Goal: Task Accomplishment & Management: Manage account settings

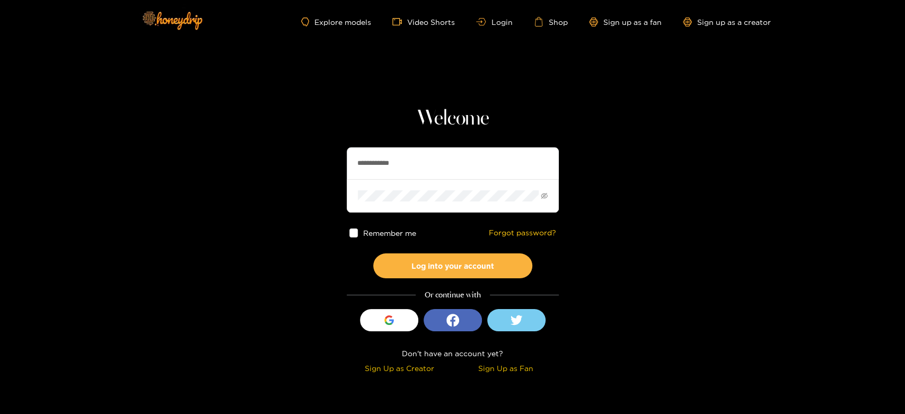
drag, startPoint x: 456, startPoint y: 151, endPoint x: 320, endPoint y: 171, distance: 137.6
click at [320, 171] on section "**********" at bounding box center [452, 188] width 905 height 377
paste input "*********"
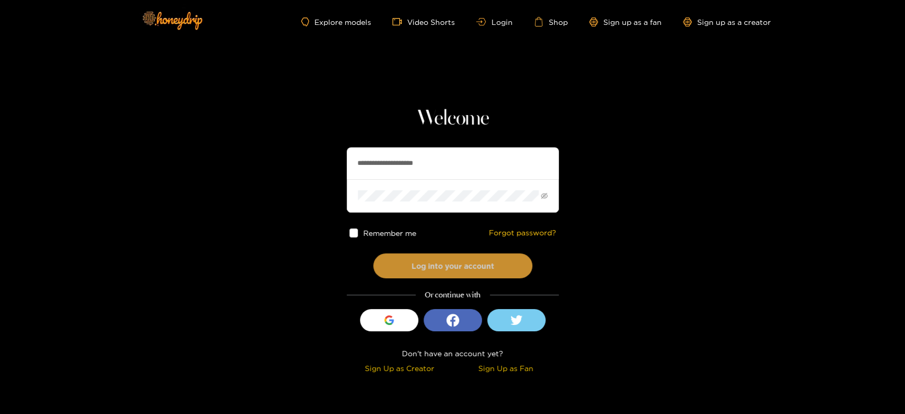
type input "**********"
click at [432, 262] on button "Log into your account" at bounding box center [452, 265] width 159 height 25
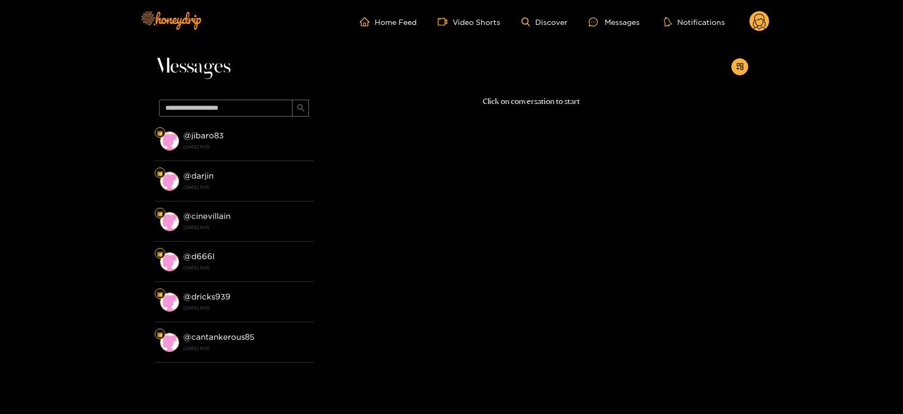
click at [273, 144] on strong "[DATE] 19:15" at bounding box center [245, 147] width 125 height 10
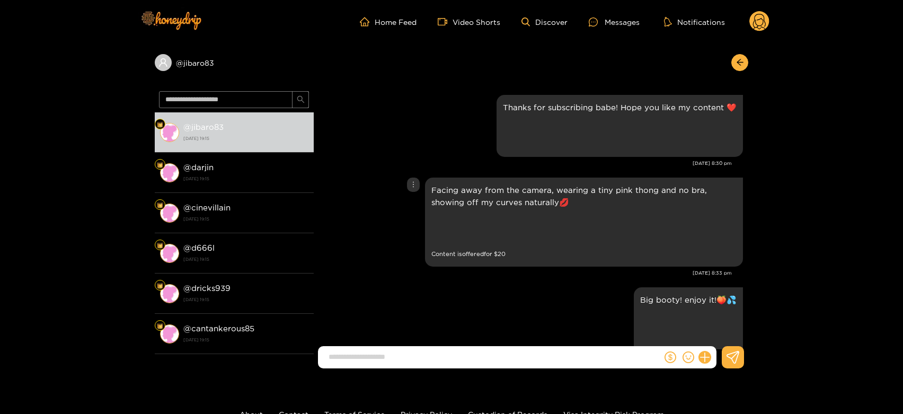
scroll to position [1552, 0]
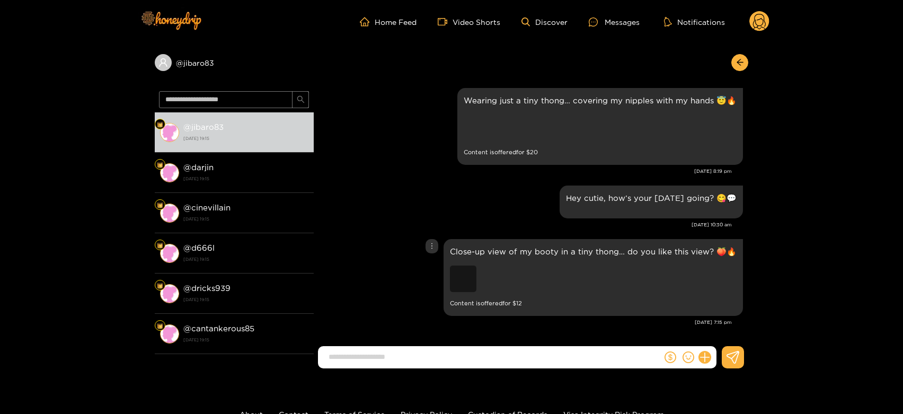
click at [470, 270] on div "Preview" at bounding box center [463, 279] width 27 height 27
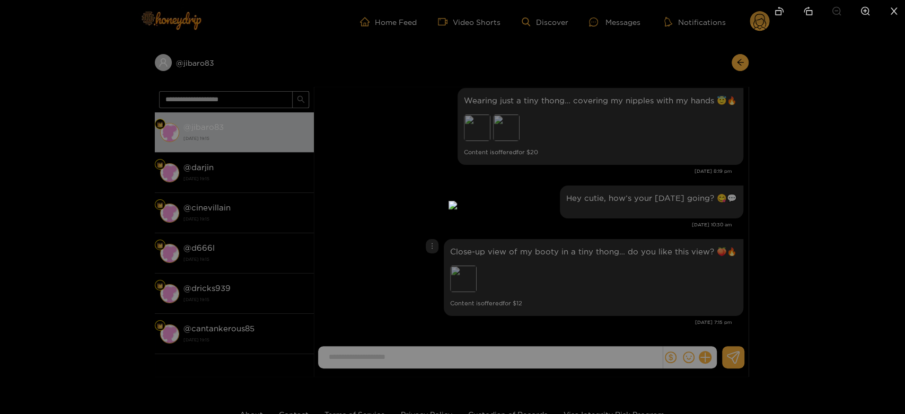
click at [692, 228] on div at bounding box center [452, 207] width 905 height 414
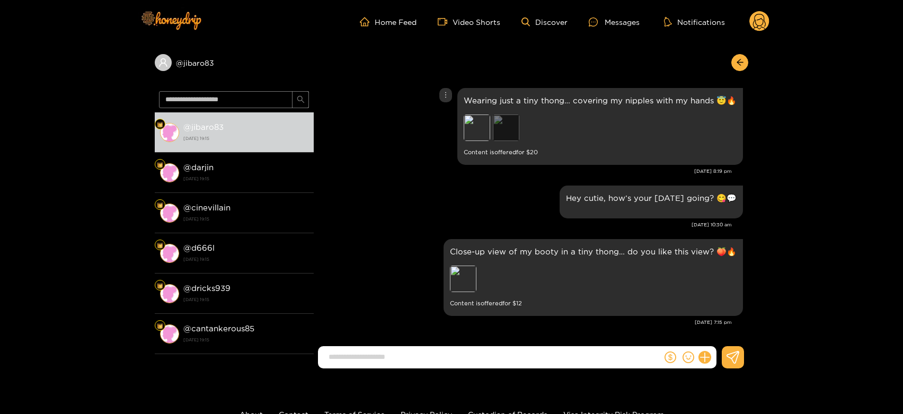
click at [513, 126] on div "Preview" at bounding box center [506, 127] width 27 height 27
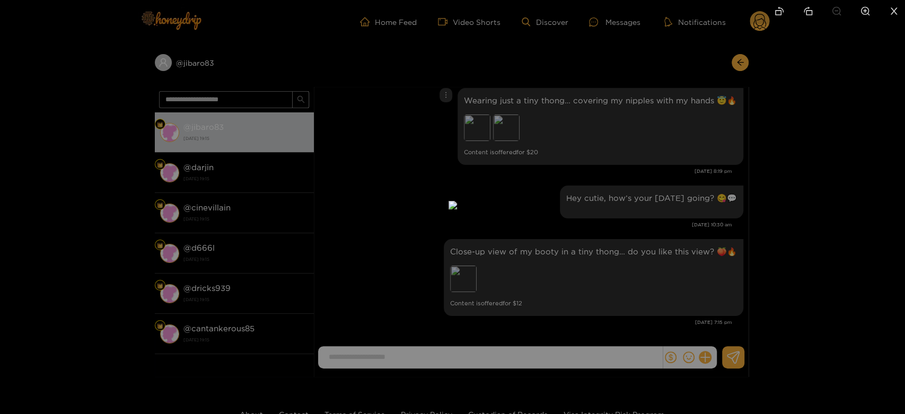
click at [843, 163] on div at bounding box center [452, 207] width 905 height 414
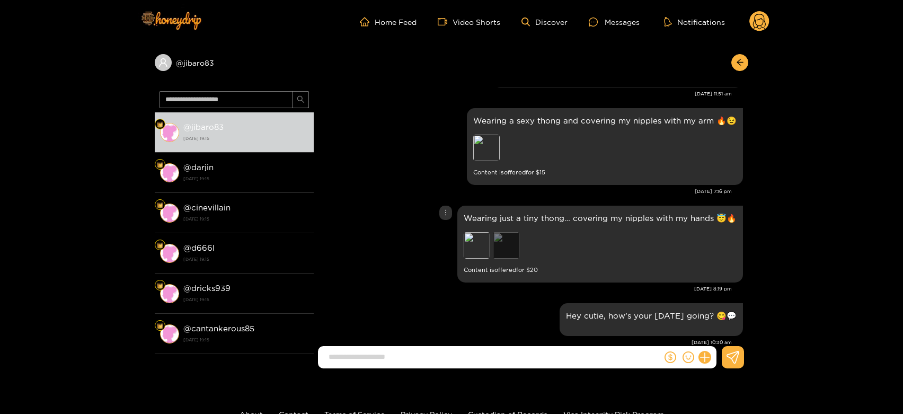
scroll to position [1375, 0]
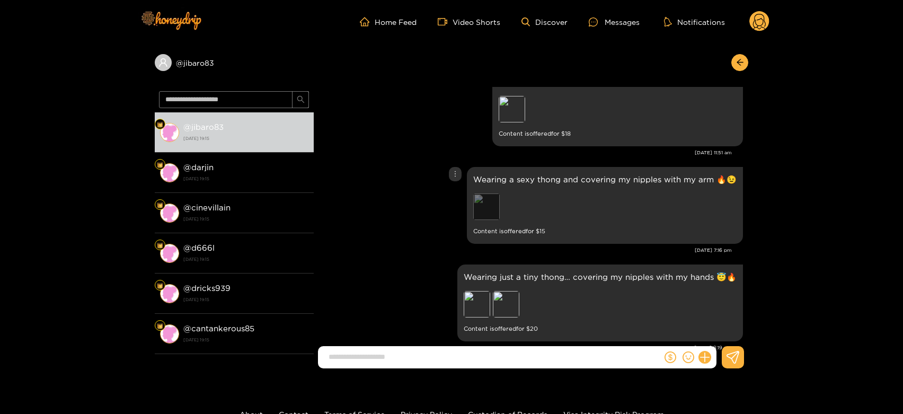
click at [491, 212] on div "Preview" at bounding box center [486, 206] width 27 height 27
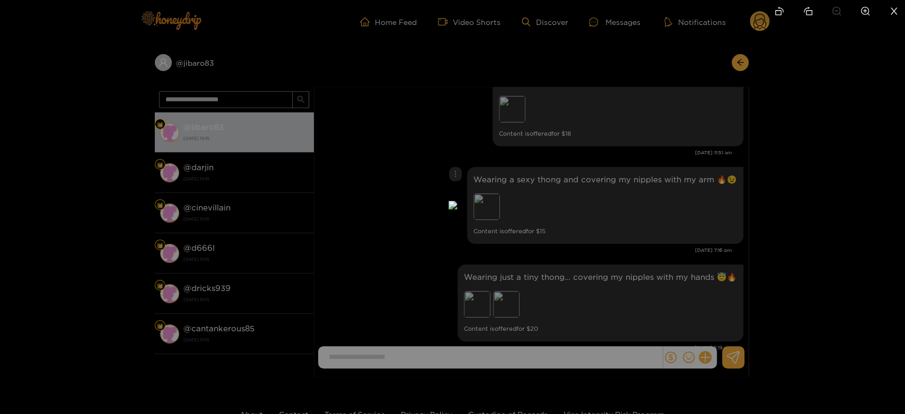
click at [835, 207] on div at bounding box center [452, 207] width 905 height 414
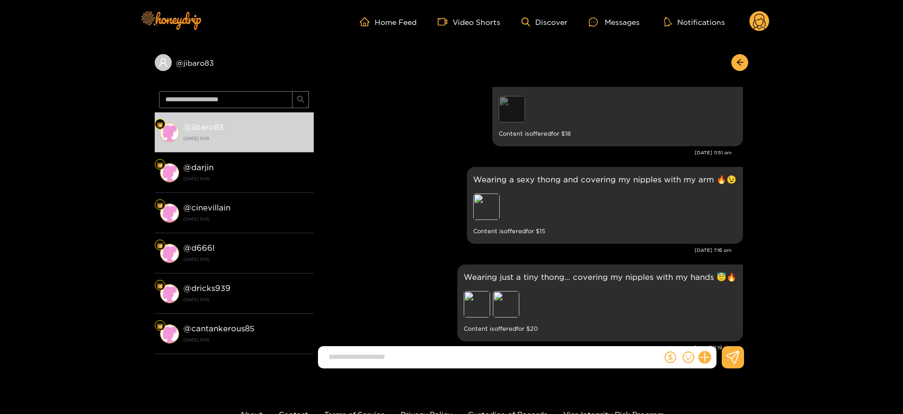
click at [525, 119] on div "Preview" at bounding box center [512, 109] width 27 height 27
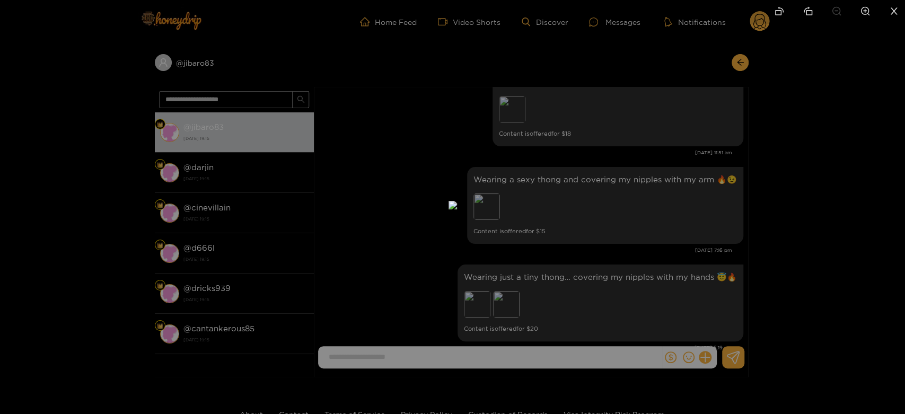
click at [638, 184] on div at bounding box center [452, 207] width 905 height 414
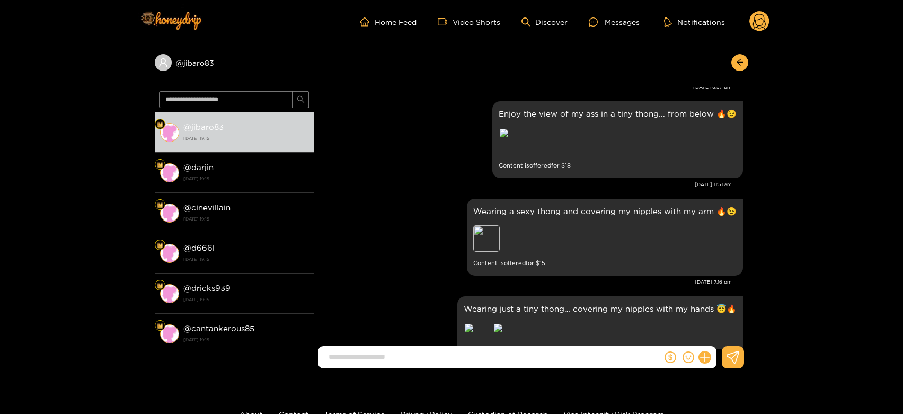
scroll to position [1317, 0]
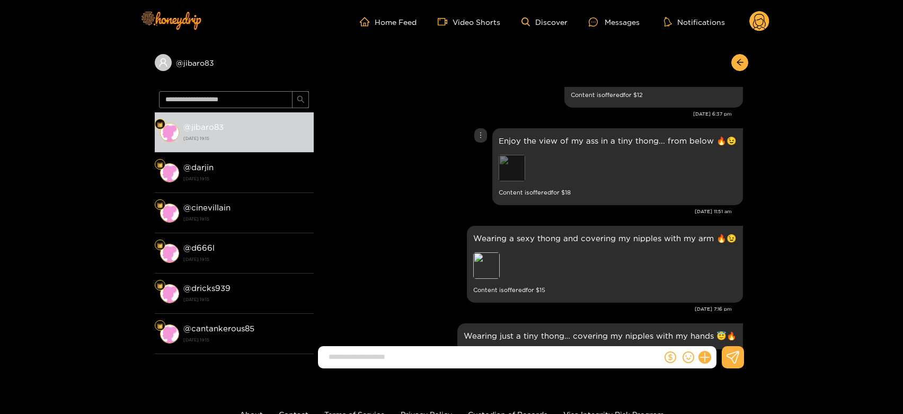
click at [519, 162] on div "Preview" at bounding box center [512, 168] width 27 height 27
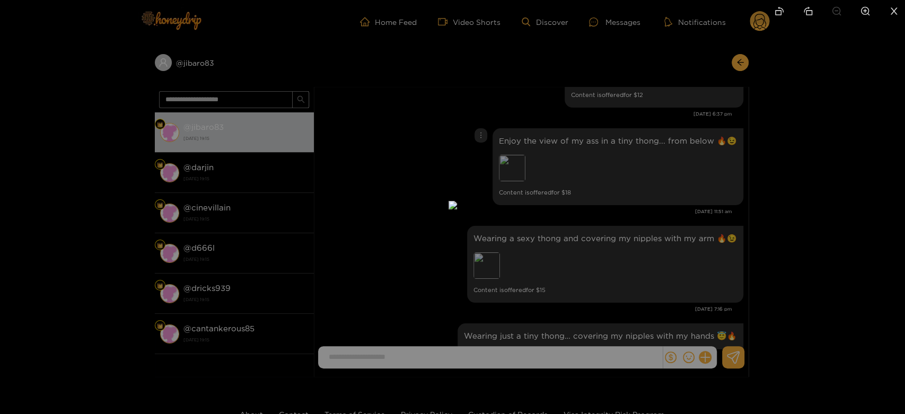
click at [648, 167] on div at bounding box center [452, 207] width 905 height 414
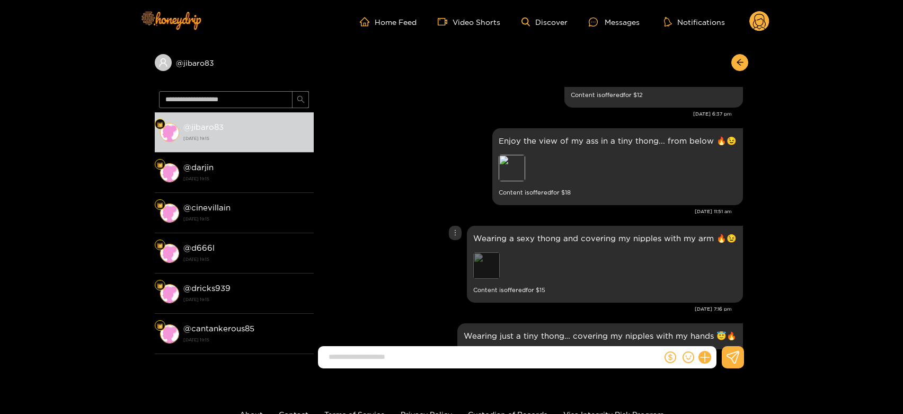
click at [481, 264] on div "Preview" at bounding box center [486, 265] width 27 height 27
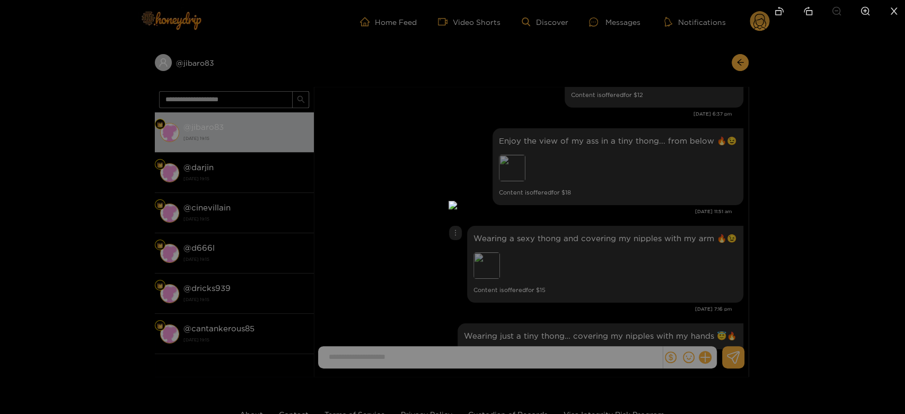
click at [808, 237] on div at bounding box center [452, 207] width 905 height 414
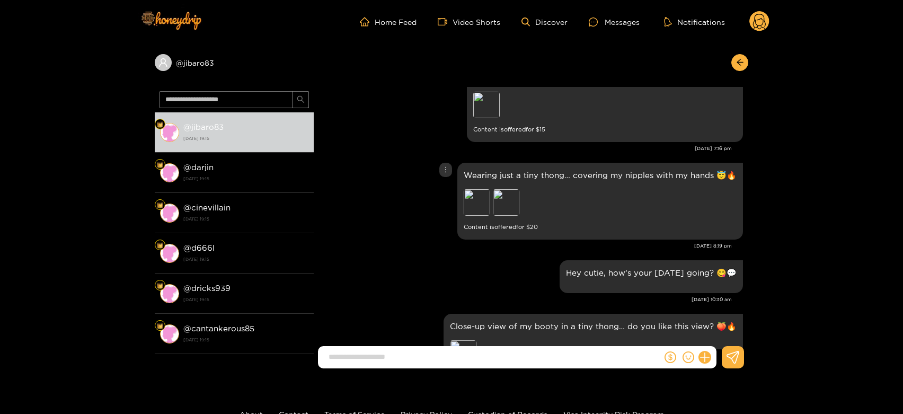
scroll to position [1493, 0]
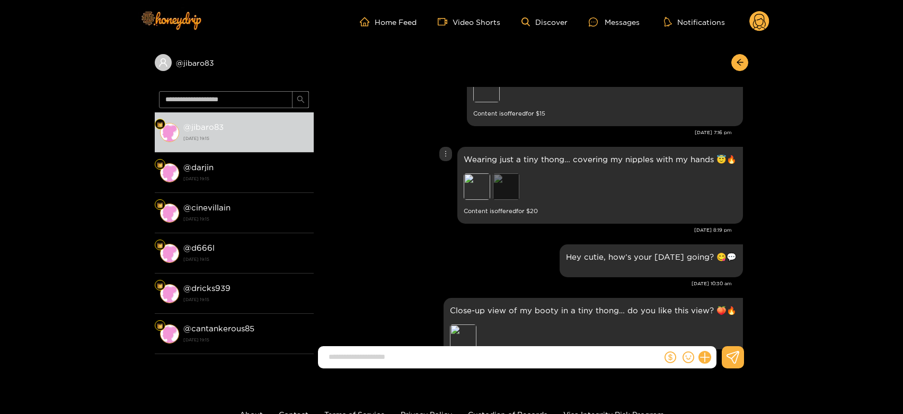
click at [516, 179] on div "Preview" at bounding box center [506, 186] width 27 height 27
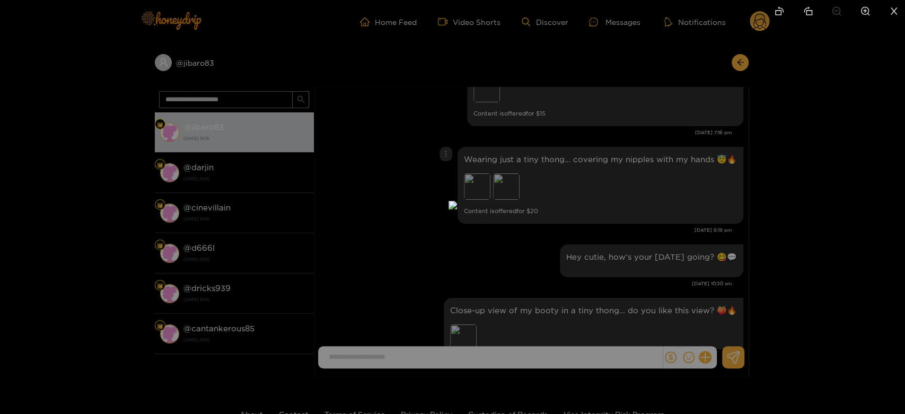
click at [828, 183] on div at bounding box center [452, 207] width 905 height 414
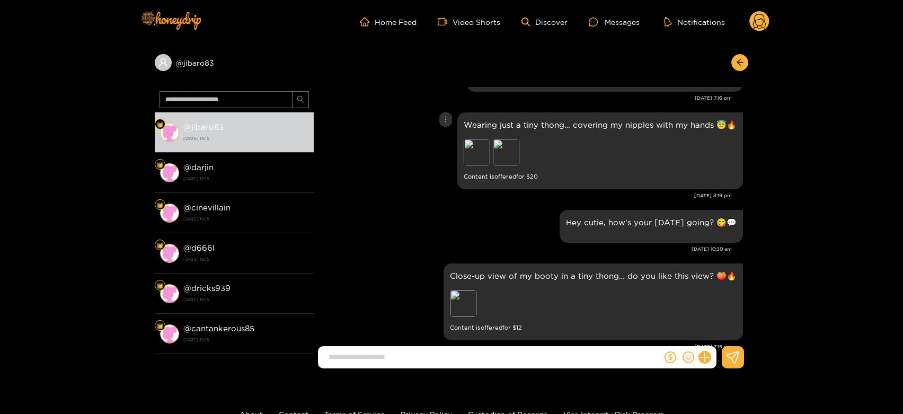
scroll to position [1552, 0]
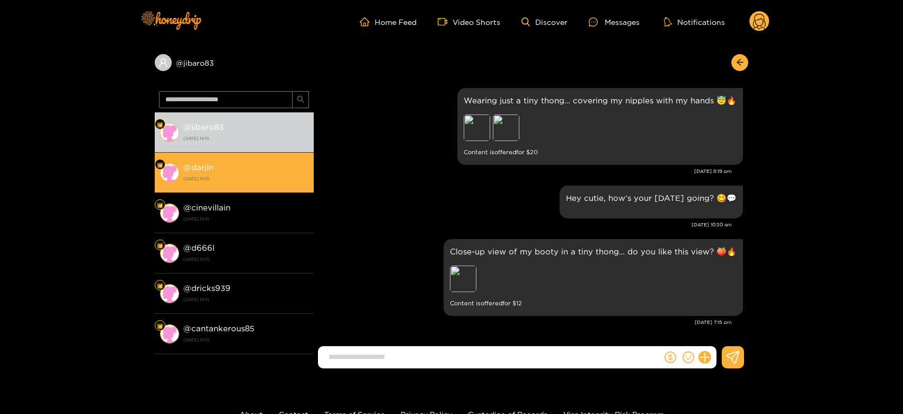
click at [179, 176] on li "@ darjin 13 October 2025 19:15" at bounding box center [234, 173] width 159 height 40
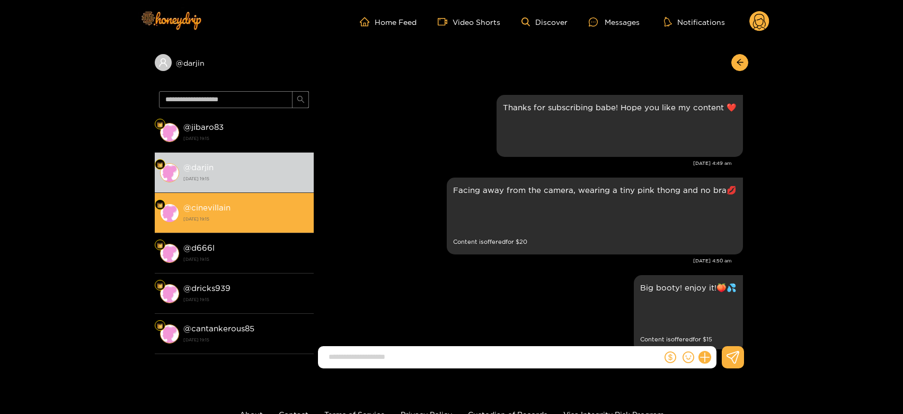
scroll to position [1912, 0]
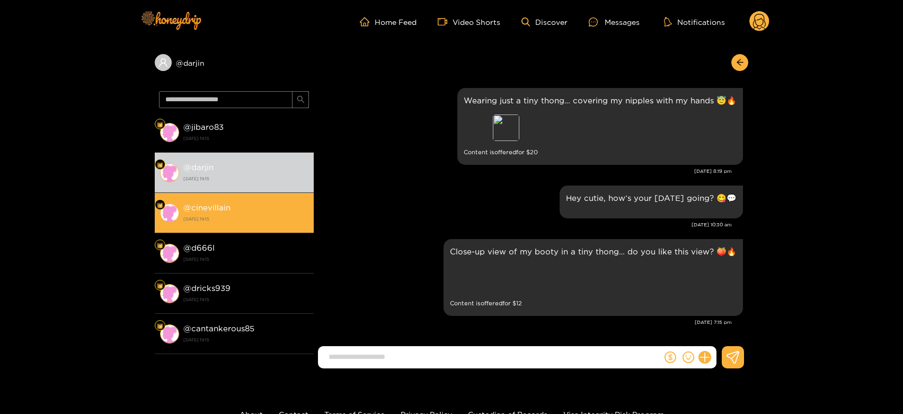
click at [210, 213] on div "@ cinevillain 13 October 2025 19:15" at bounding box center [245, 213] width 125 height 24
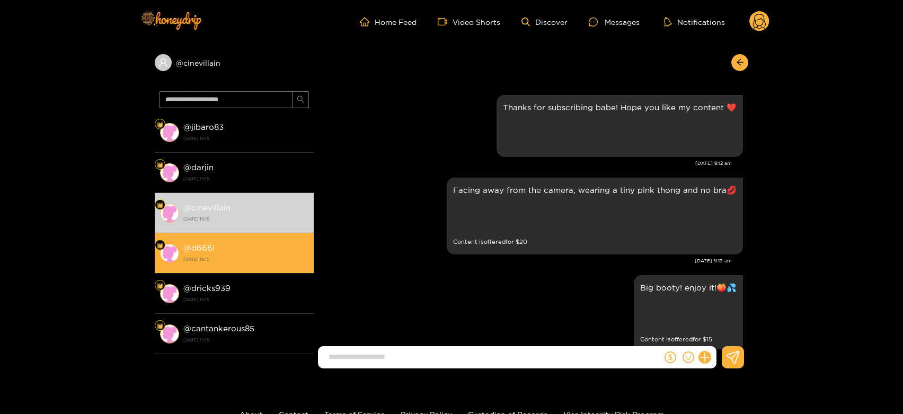
scroll to position [1442, 0]
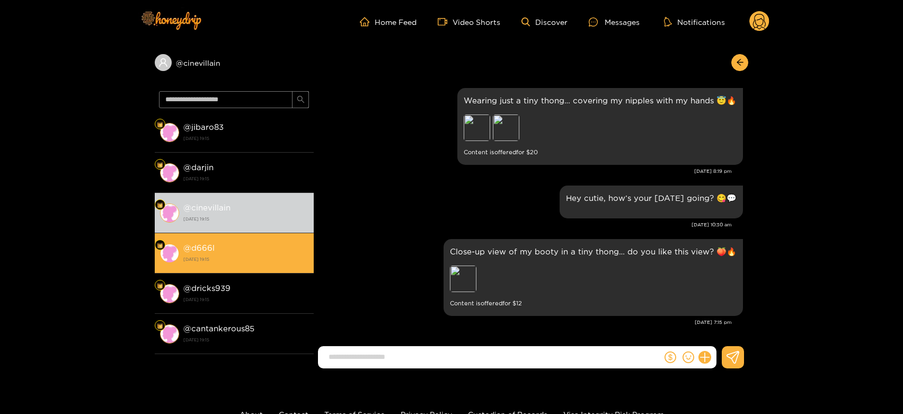
click at [217, 245] on div "@ d666l 13 October 2025 19:15" at bounding box center [245, 253] width 125 height 24
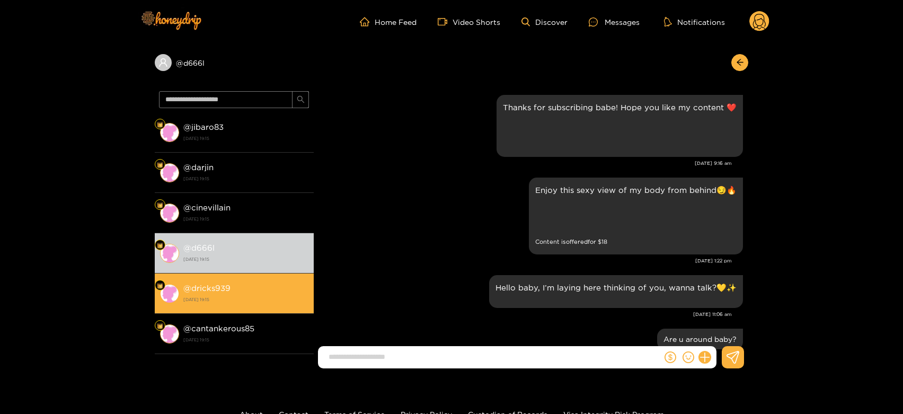
scroll to position [1662, 0]
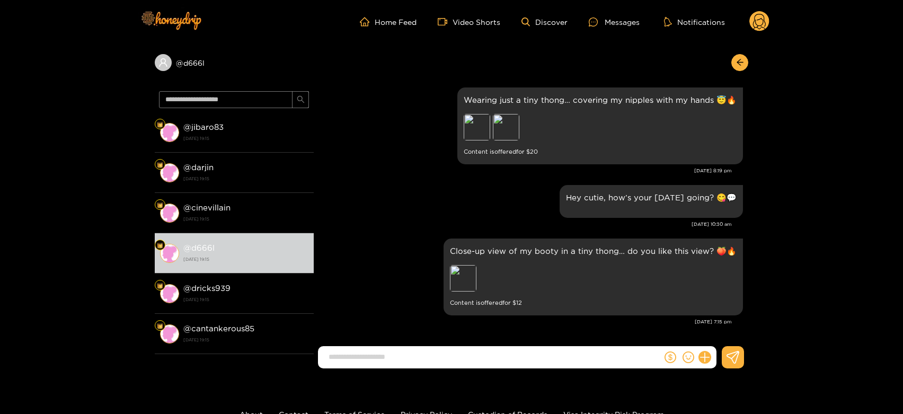
click at [761, 25] on icon at bounding box center [759, 23] width 13 height 19
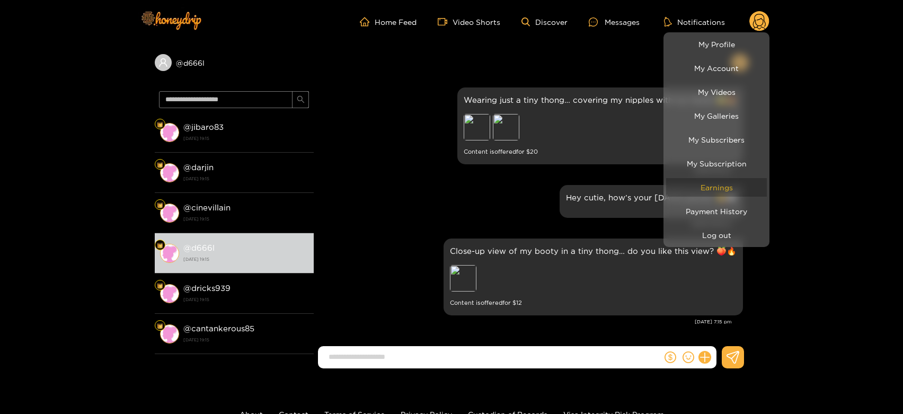
click at [734, 187] on link "Earnings" at bounding box center [716, 187] width 101 height 19
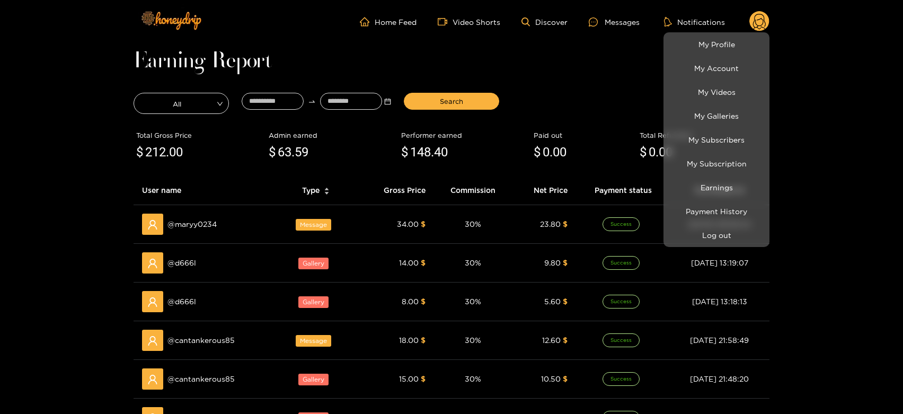
click at [200, 330] on div at bounding box center [451, 207] width 903 height 414
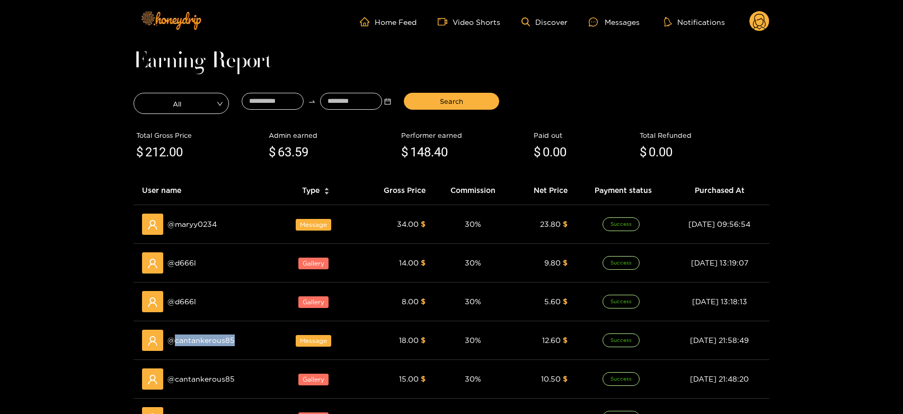
click at [200, 330] on div "@ cantankerous85" at bounding box center [202, 340] width 121 height 21
copy span "cantankerous85"
click at [602, 10] on div "Home Feed Video Shorts Discover Messages Notifications 0" at bounding box center [452, 21] width 636 height 43
click at [601, 20] on div at bounding box center [597, 21] width 16 height 9
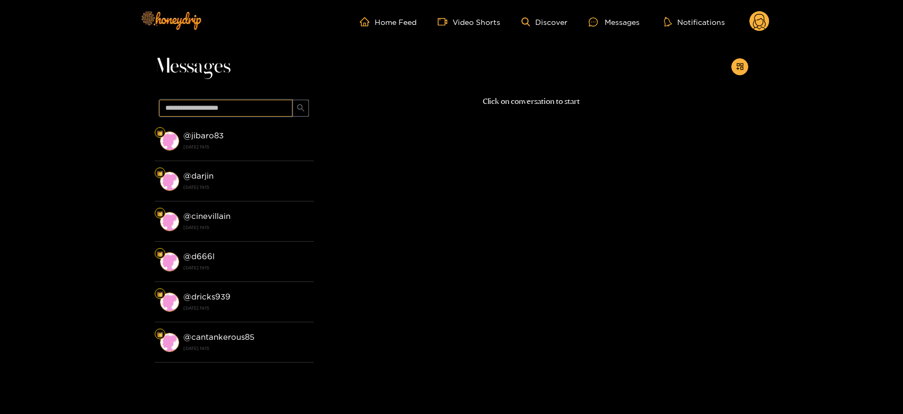
click at [201, 111] on input "text" at bounding box center [226, 108] width 134 height 17
paste input "**********"
type input "**********"
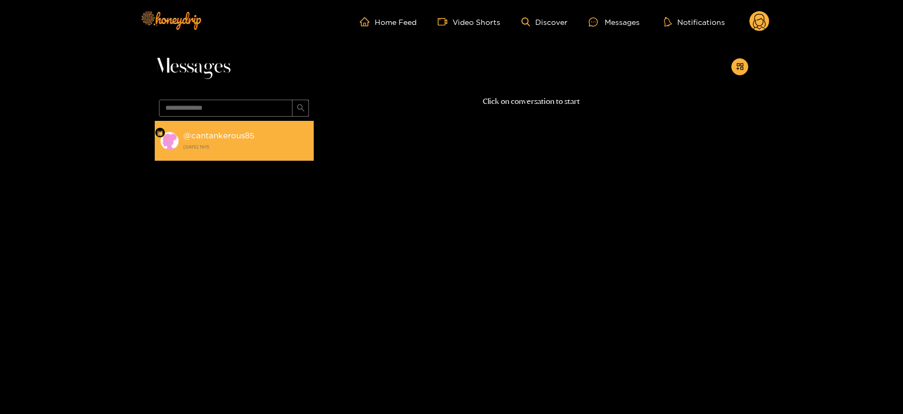
click at [200, 139] on strong "@ cantankerous85" at bounding box center [218, 135] width 71 height 9
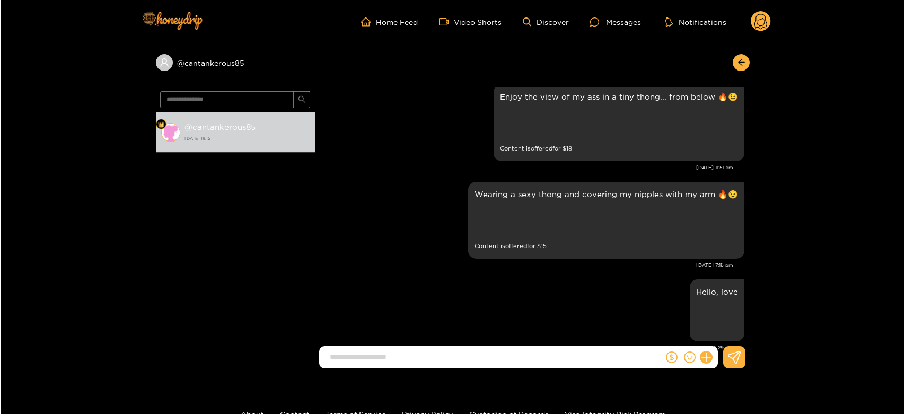
scroll to position [1441, 0]
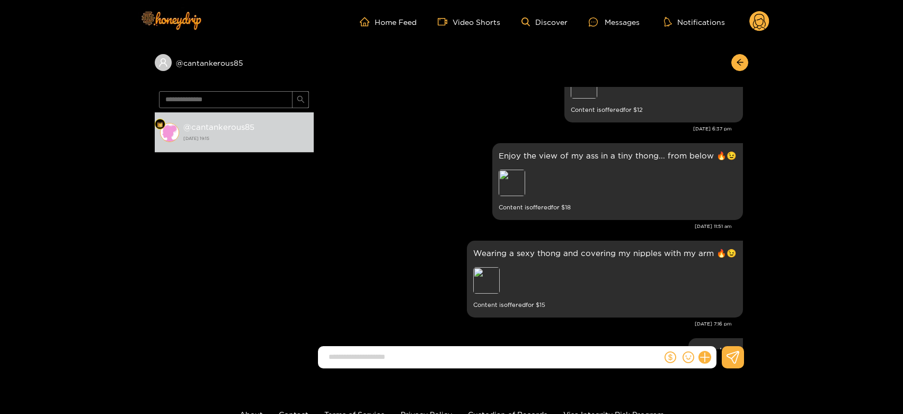
click at [757, 21] on circle at bounding box center [759, 21] width 20 height 20
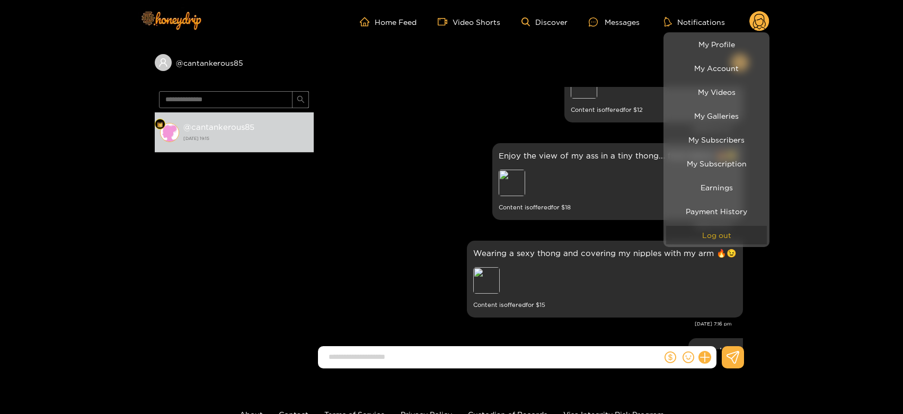
click at [714, 236] on button "Log out" at bounding box center [716, 235] width 101 height 19
